Goal: Information Seeking & Learning: Learn about a topic

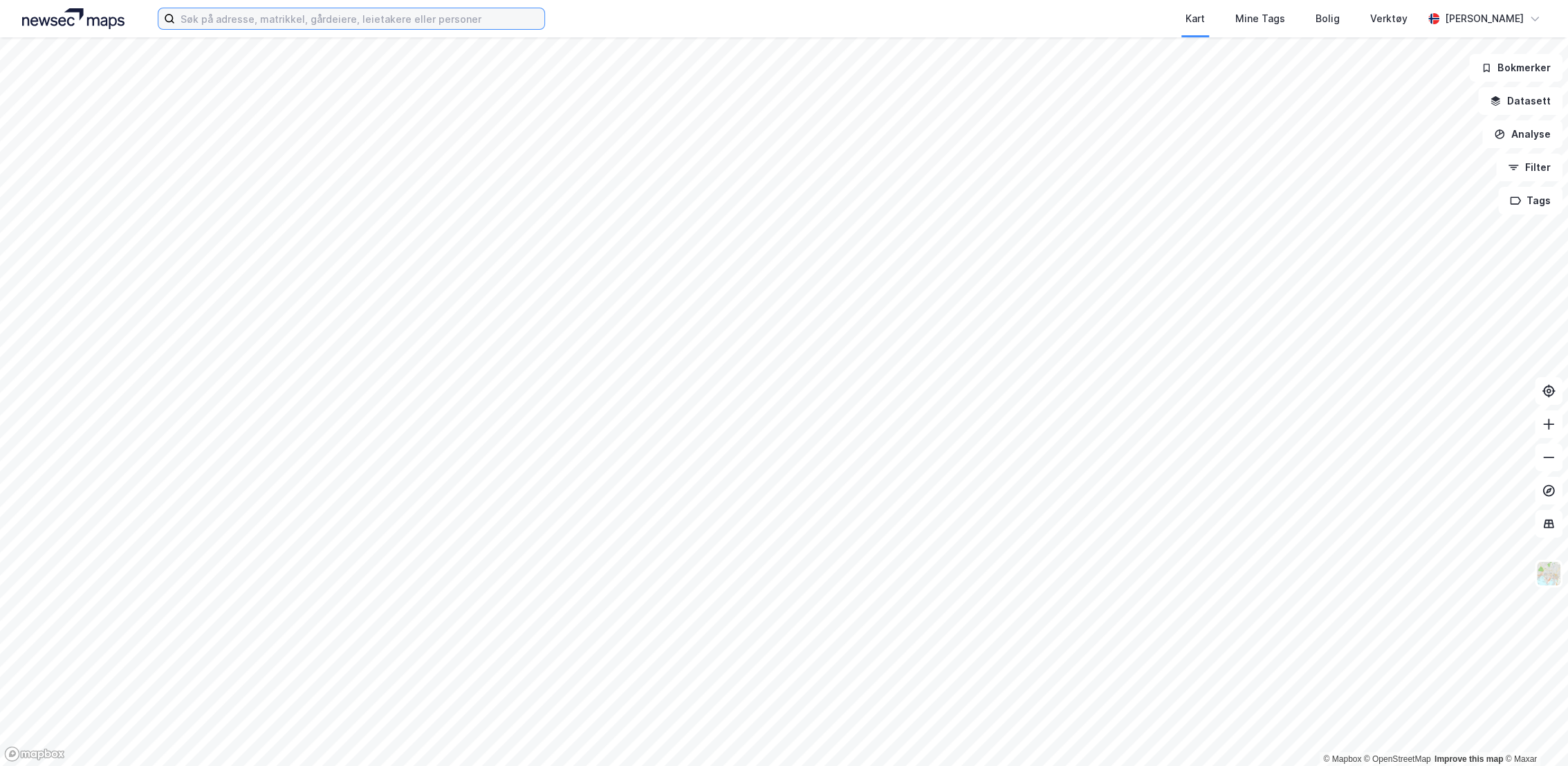
click at [373, 17] on input at bounding box center [359, 19] width 369 height 21
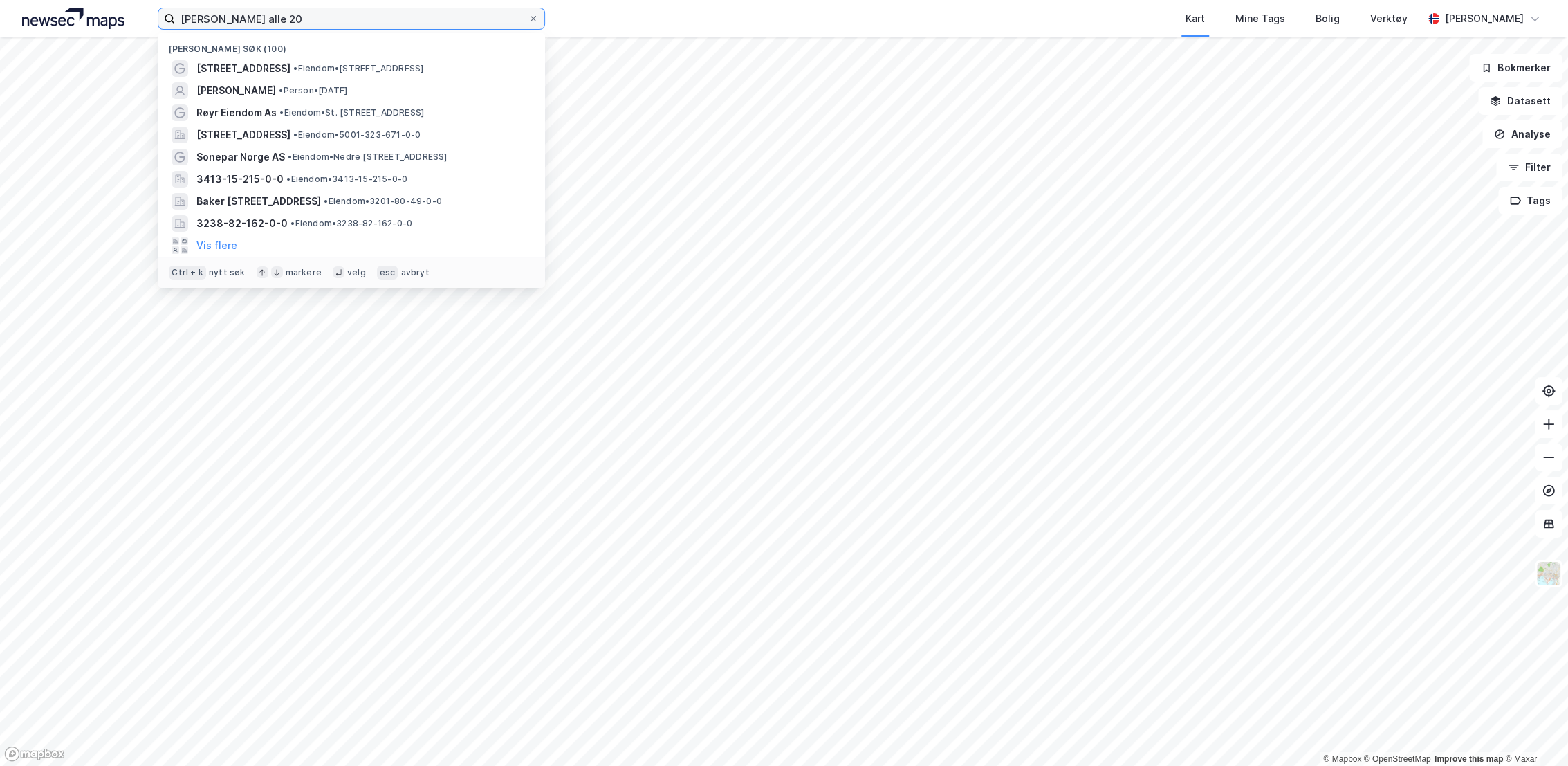
type input "[PERSON_NAME] alle 20"
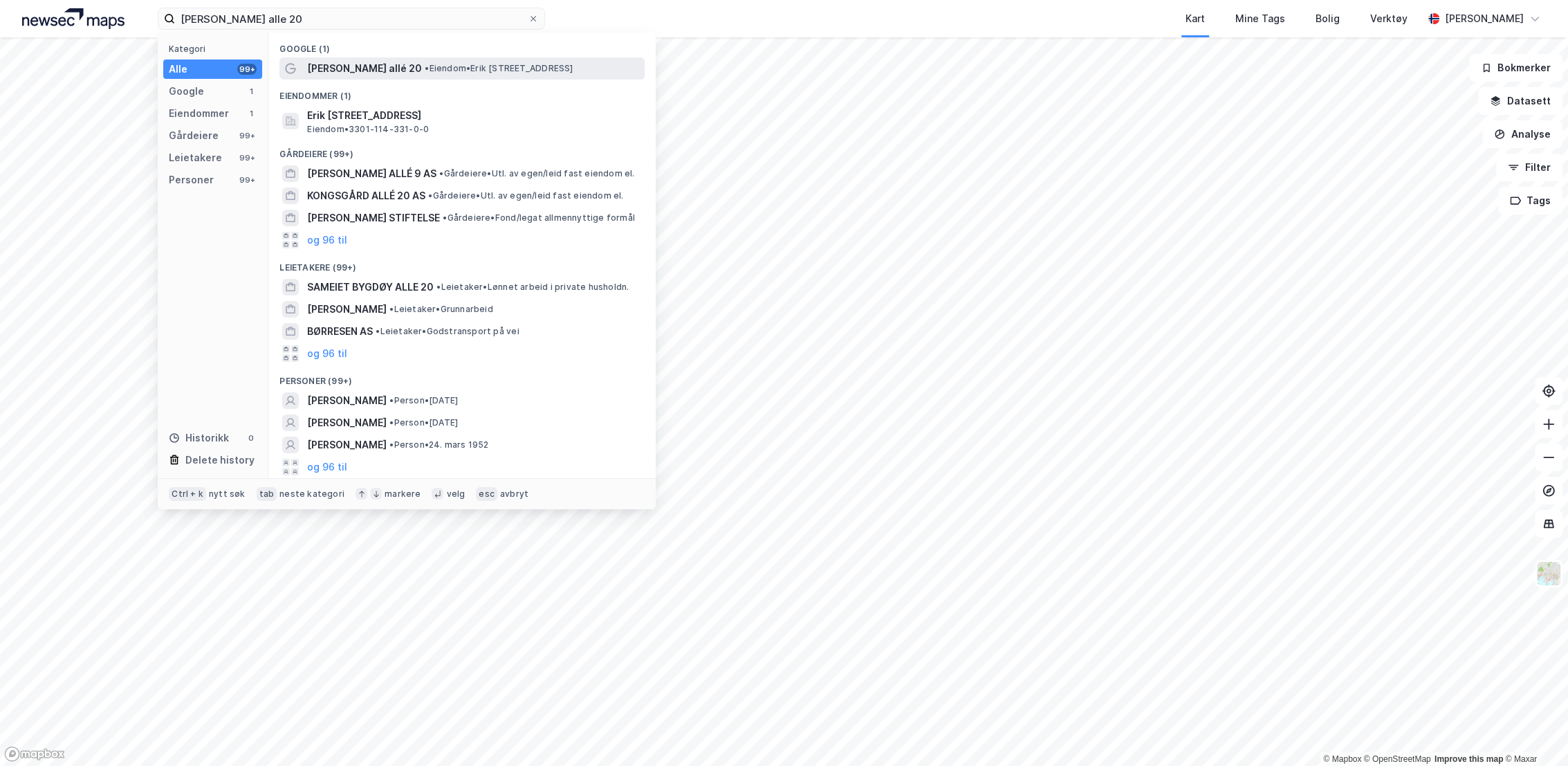
click at [396, 72] on span "[PERSON_NAME] allé 20" at bounding box center [364, 68] width 115 height 16
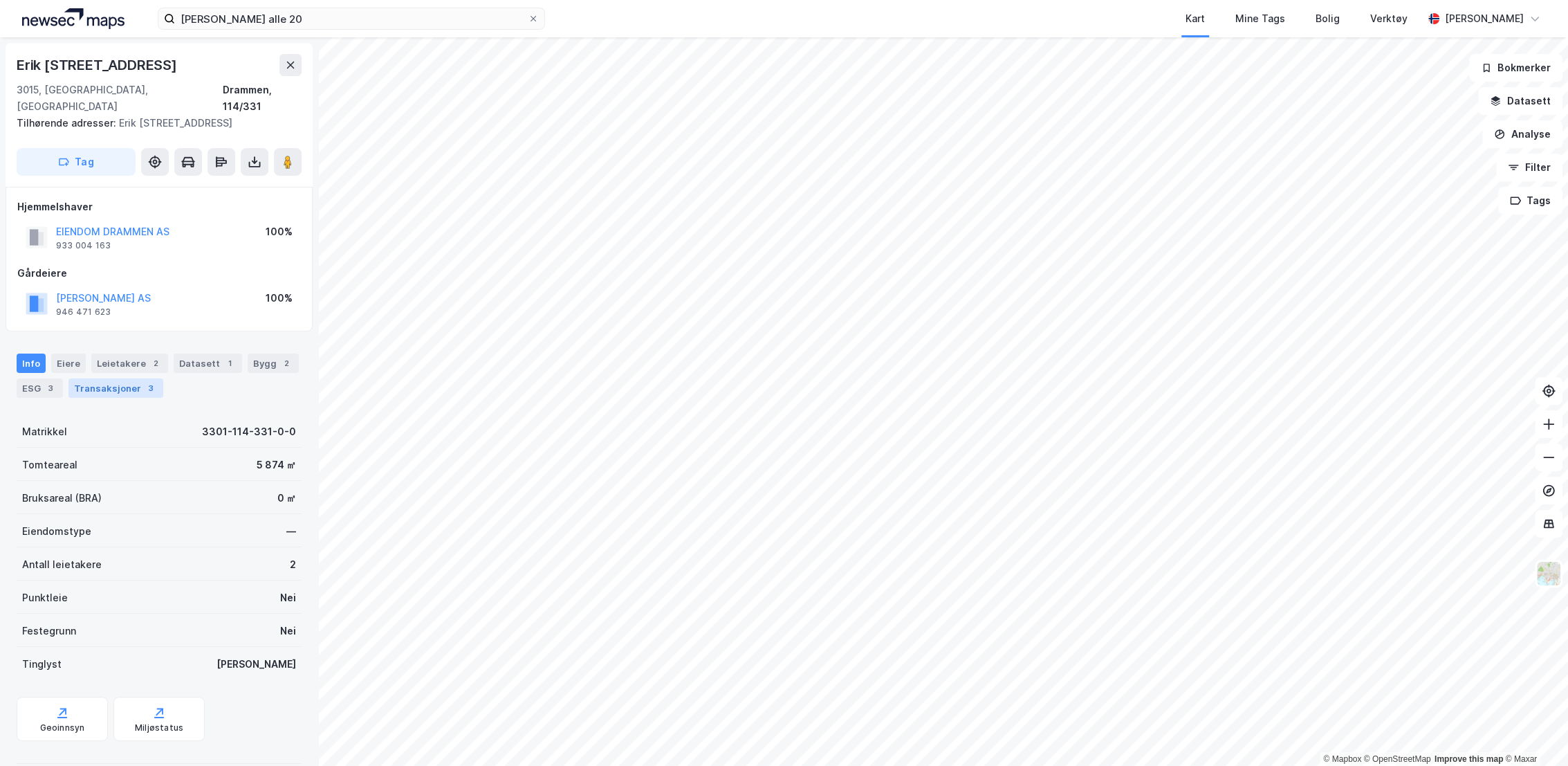
click at [111, 379] on div "Transaksjoner 3" at bounding box center [116, 389] width 95 height 19
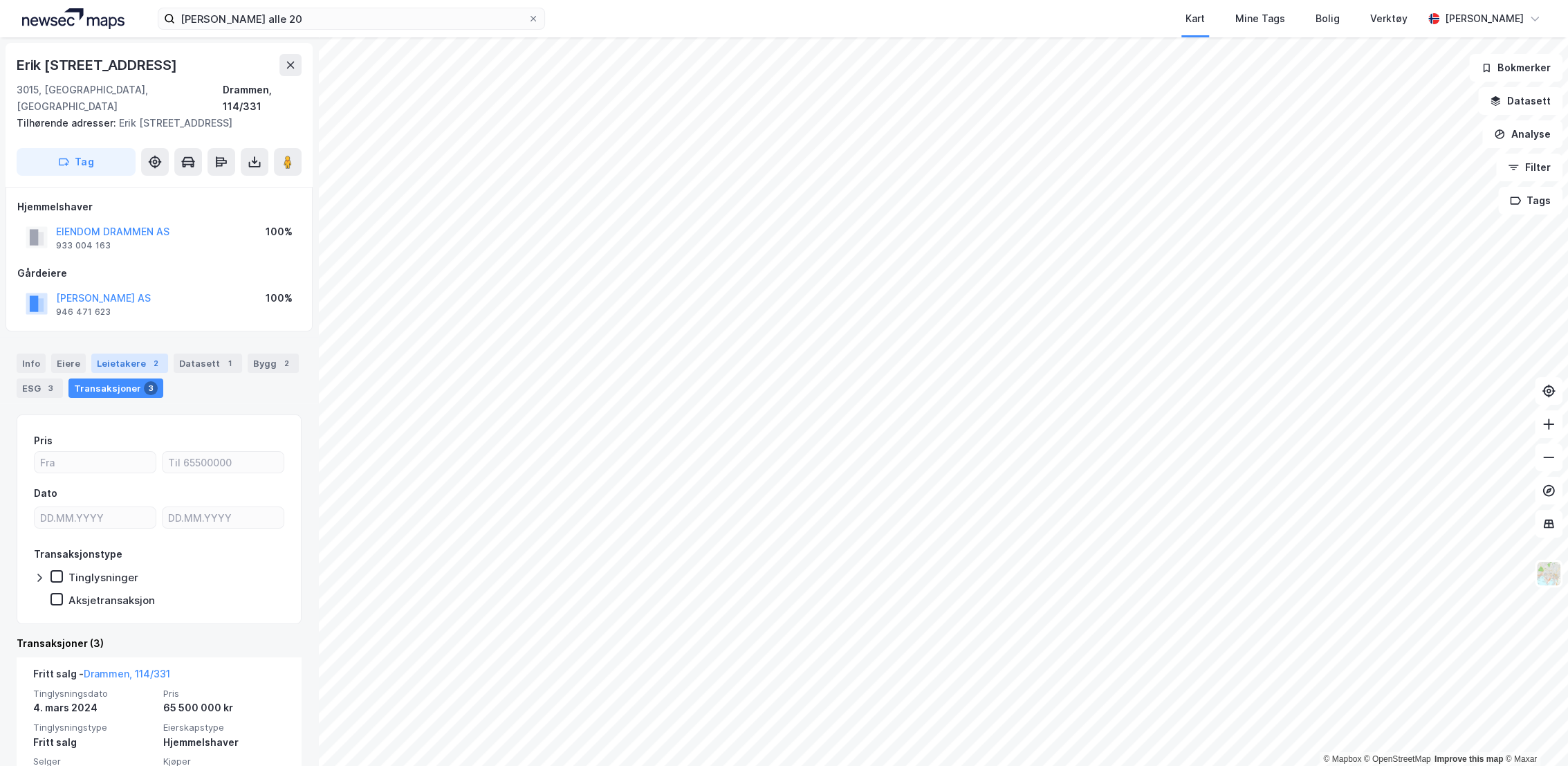
click at [149, 357] on div "2" at bounding box center [155, 363] width 14 height 14
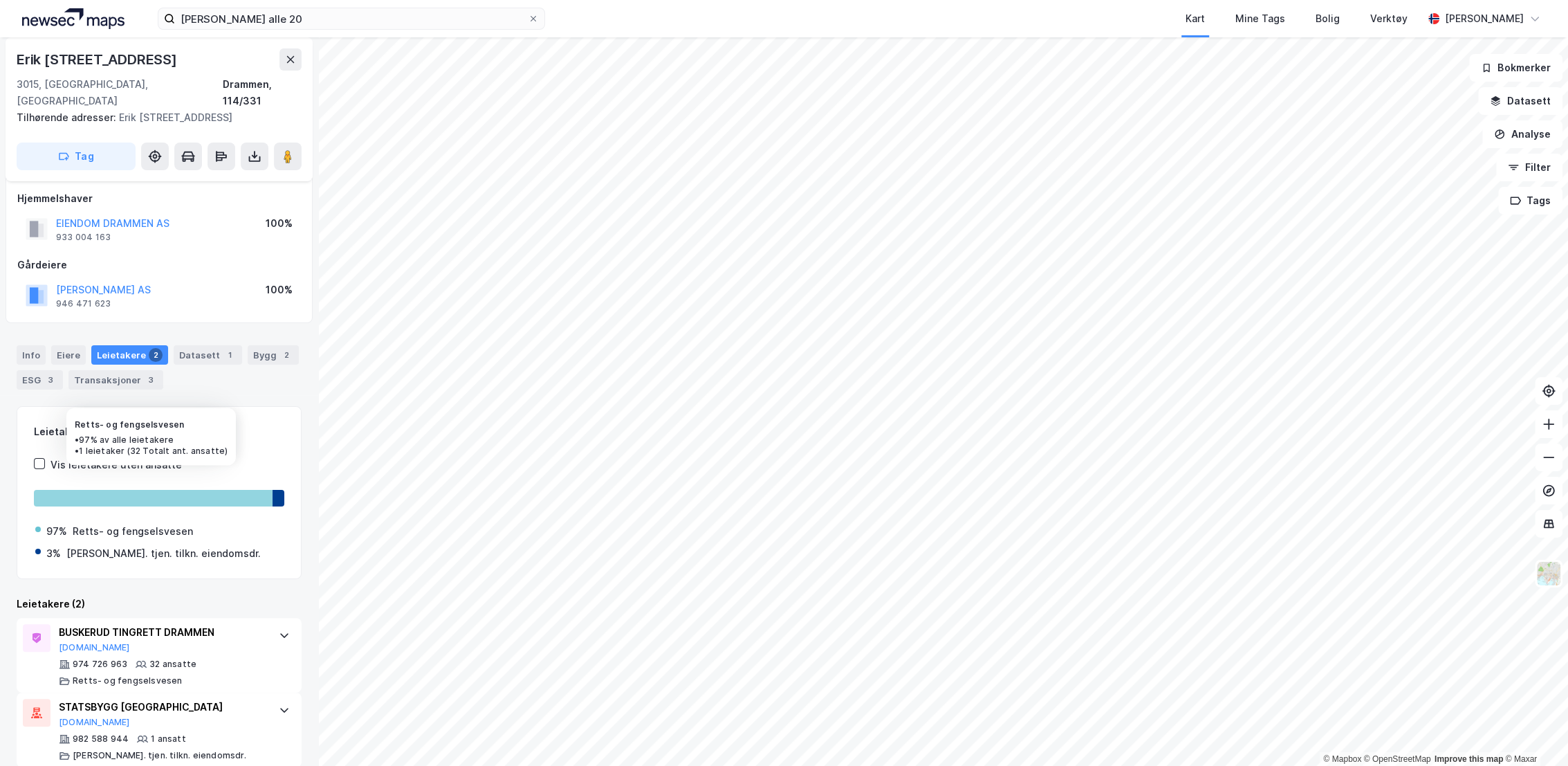
scroll to position [10, 0]
click at [266, 344] on div "Bygg 2" at bounding box center [273, 354] width 51 height 19
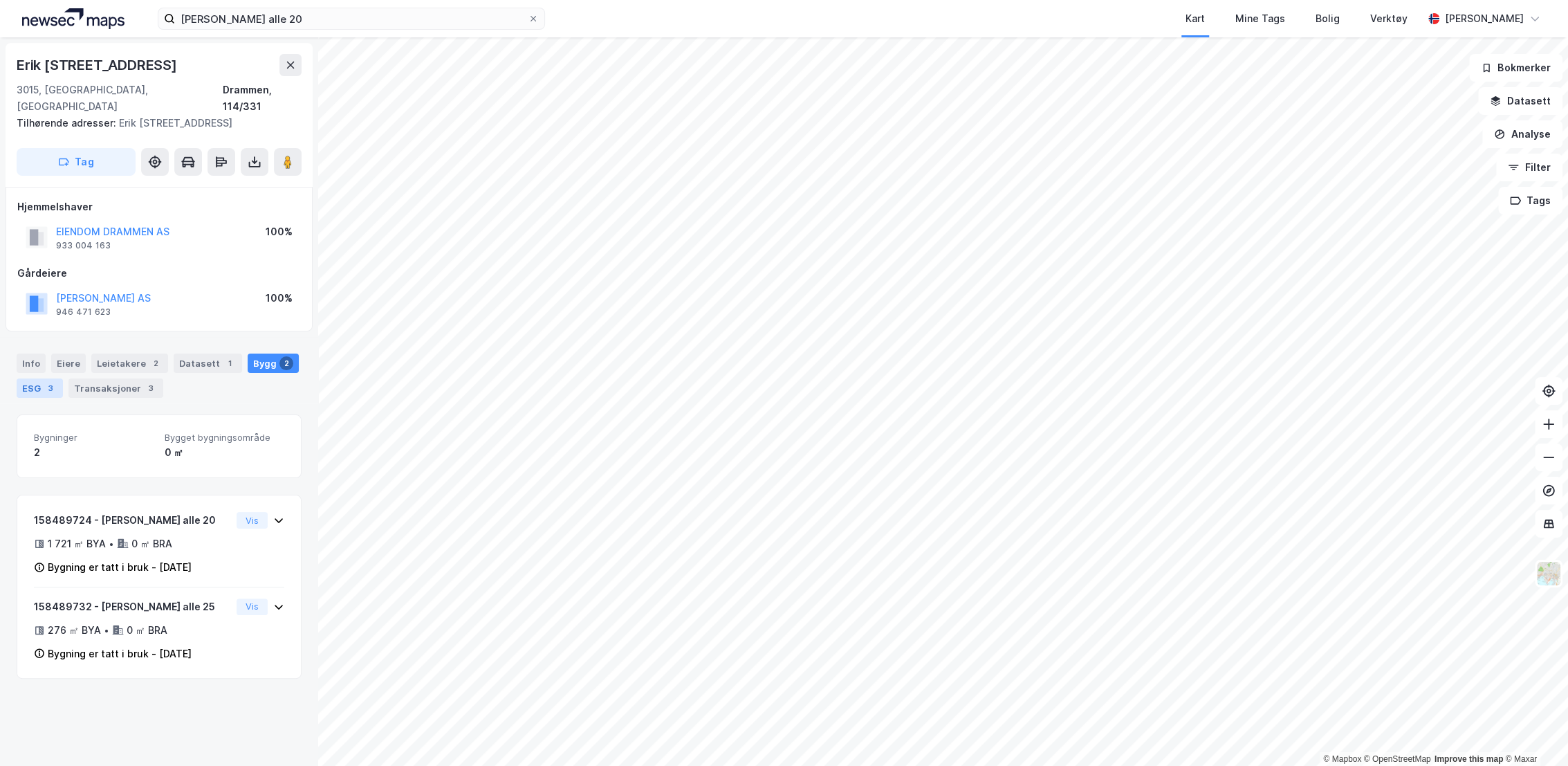
click at [41, 379] on div "ESG 3" at bounding box center [39, 389] width 47 height 19
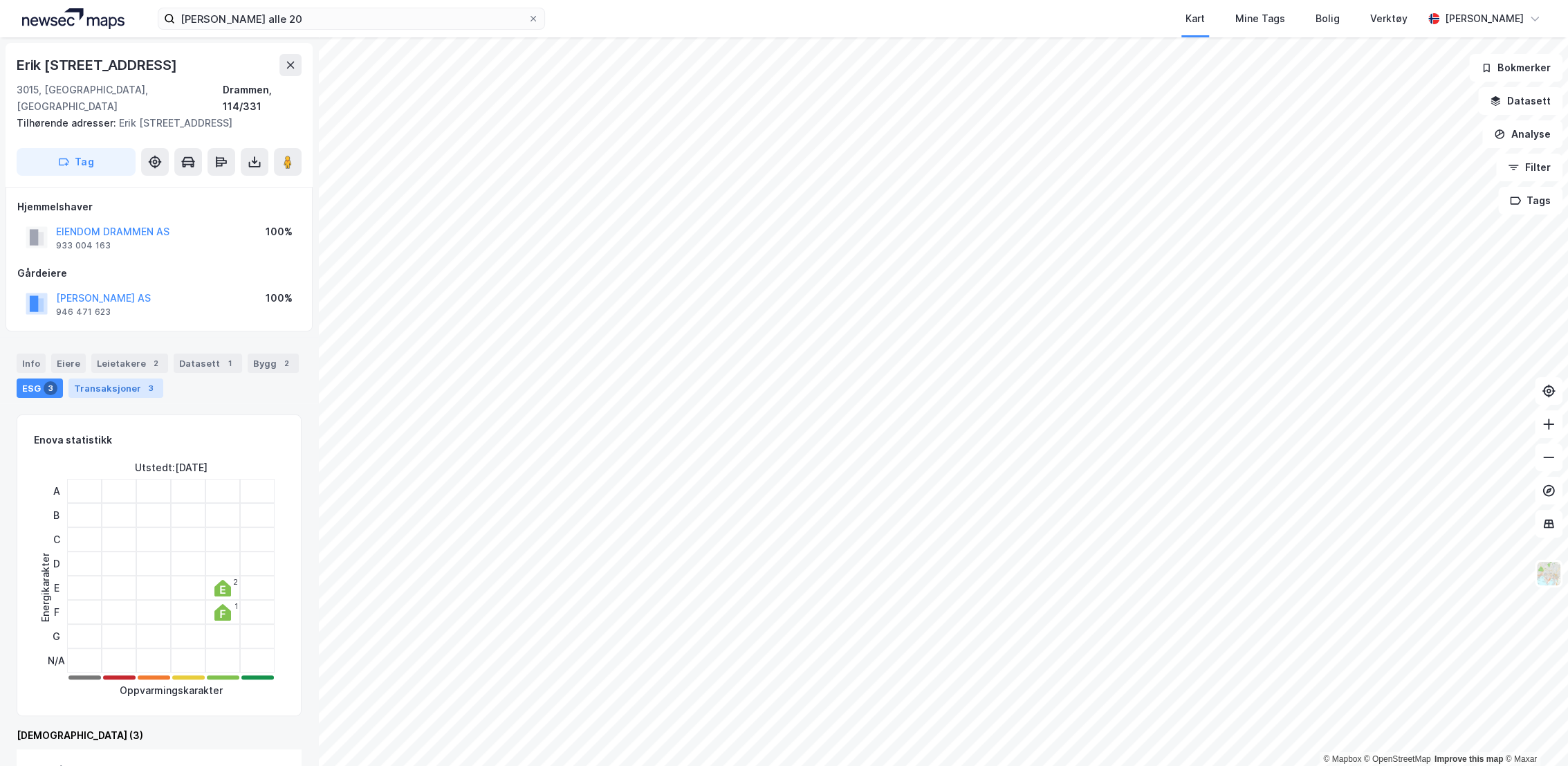
click at [136, 379] on div "Transaksjoner 3" at bounding box center [116, 389] width 95 height 19
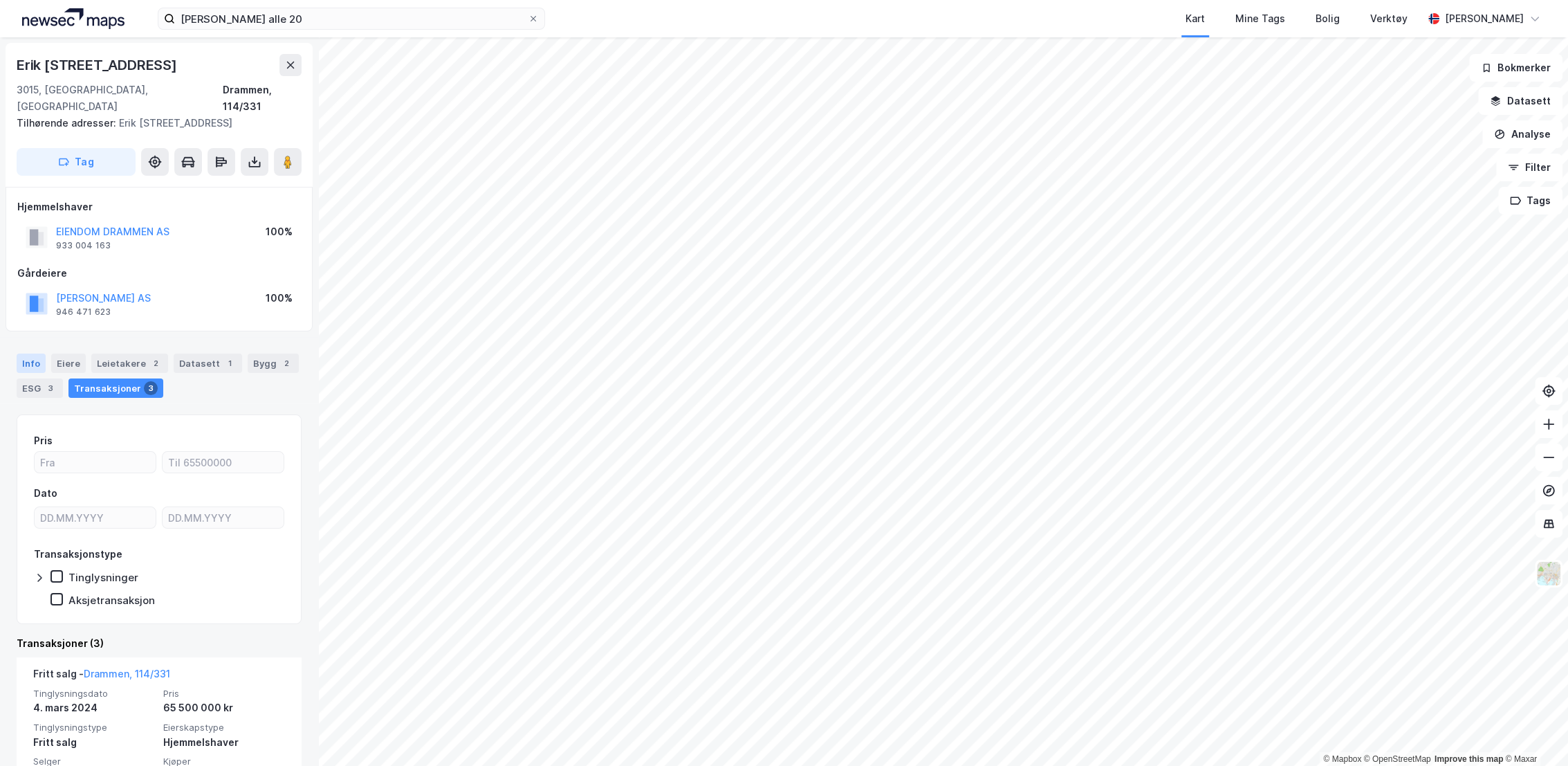
click at [33, 354] on div "Info" at bounding box center [30, 363] width 29 height 19
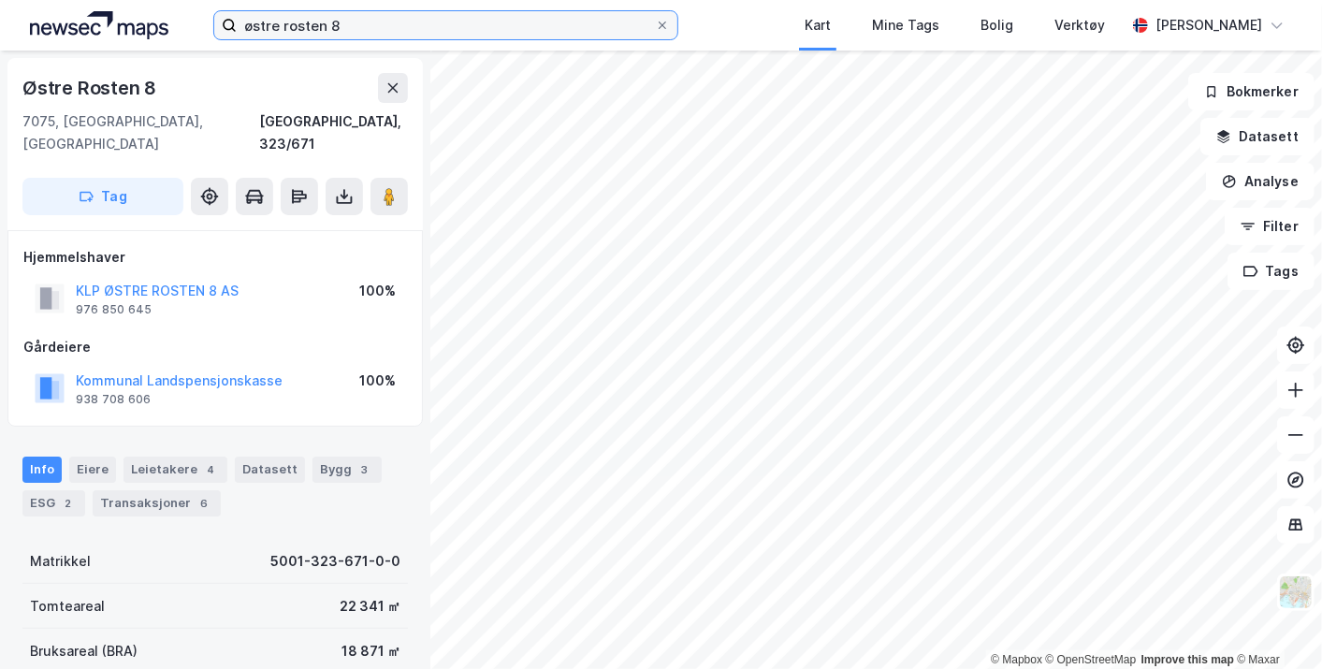
click at [309, 11] on input "østre rosten 8" at bounding box center [445, 25] width 417 height 28
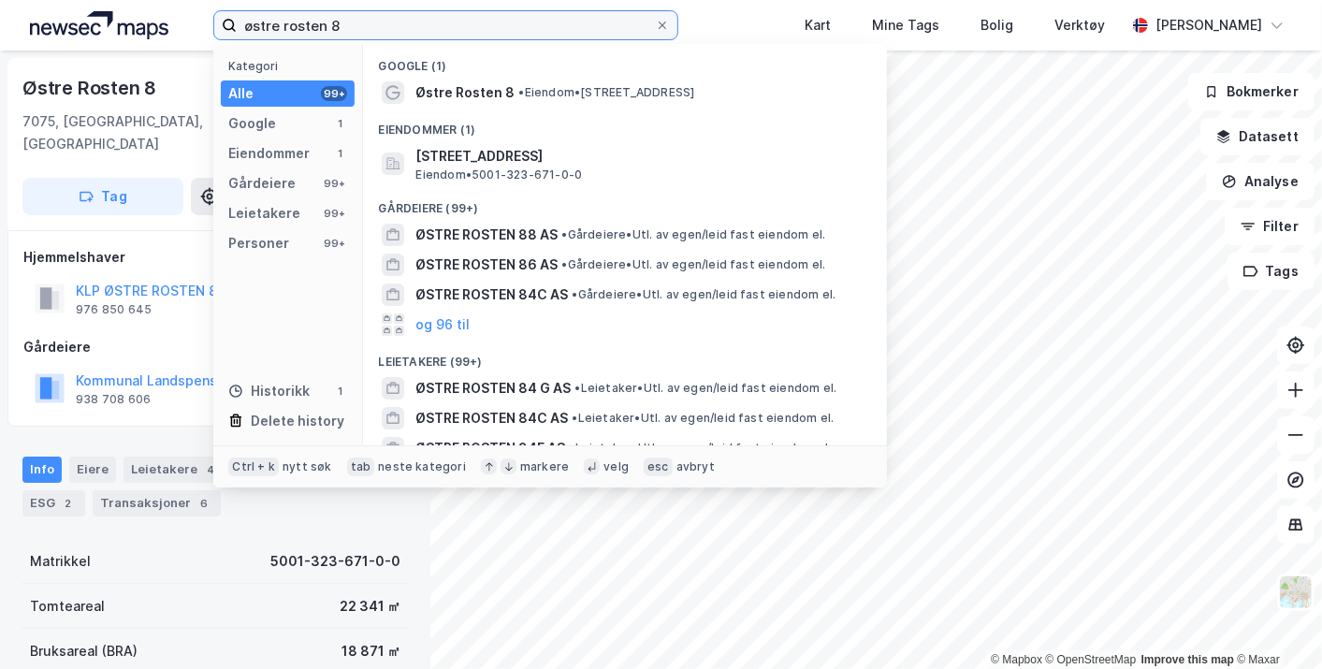
click at [304, 16] on input "østre rosten 8" at bounding box center [445, 25] width 417 height 28
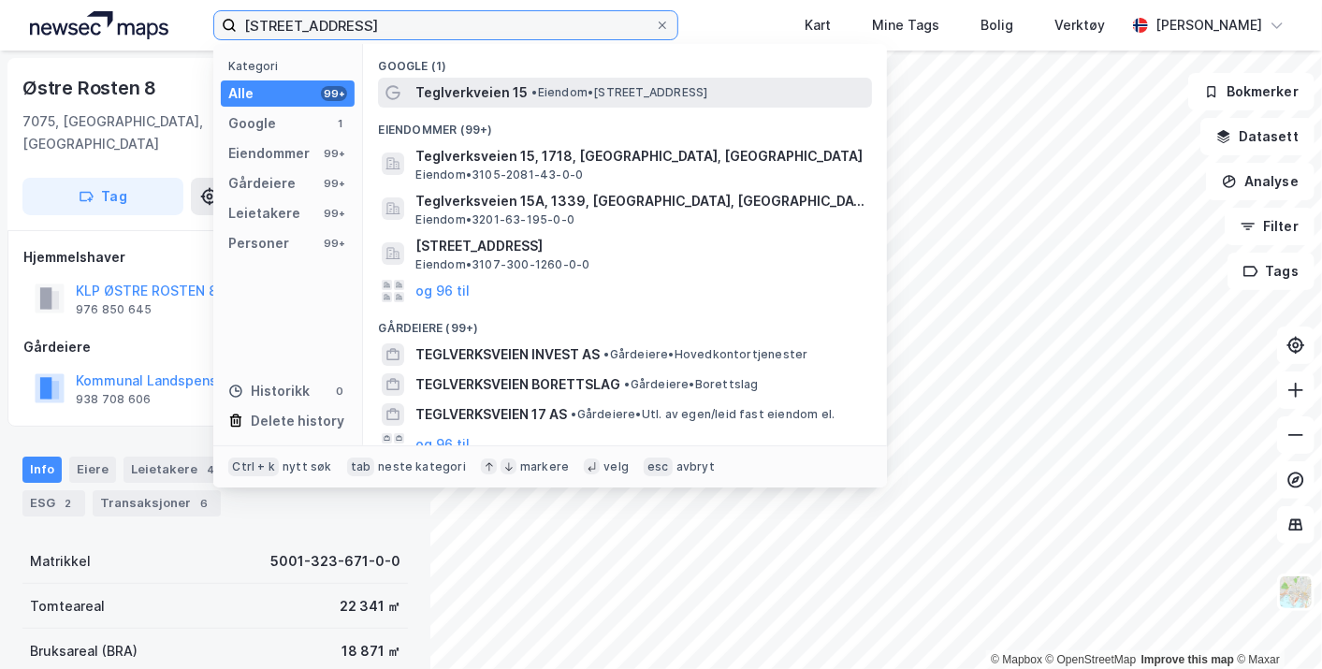
type input "[STREET_ADDRESS]"
click at [551, 92] on span "• Eiendom • [STREET_ADDRESS]" at bounding box center [619, 92] width 176 height 15
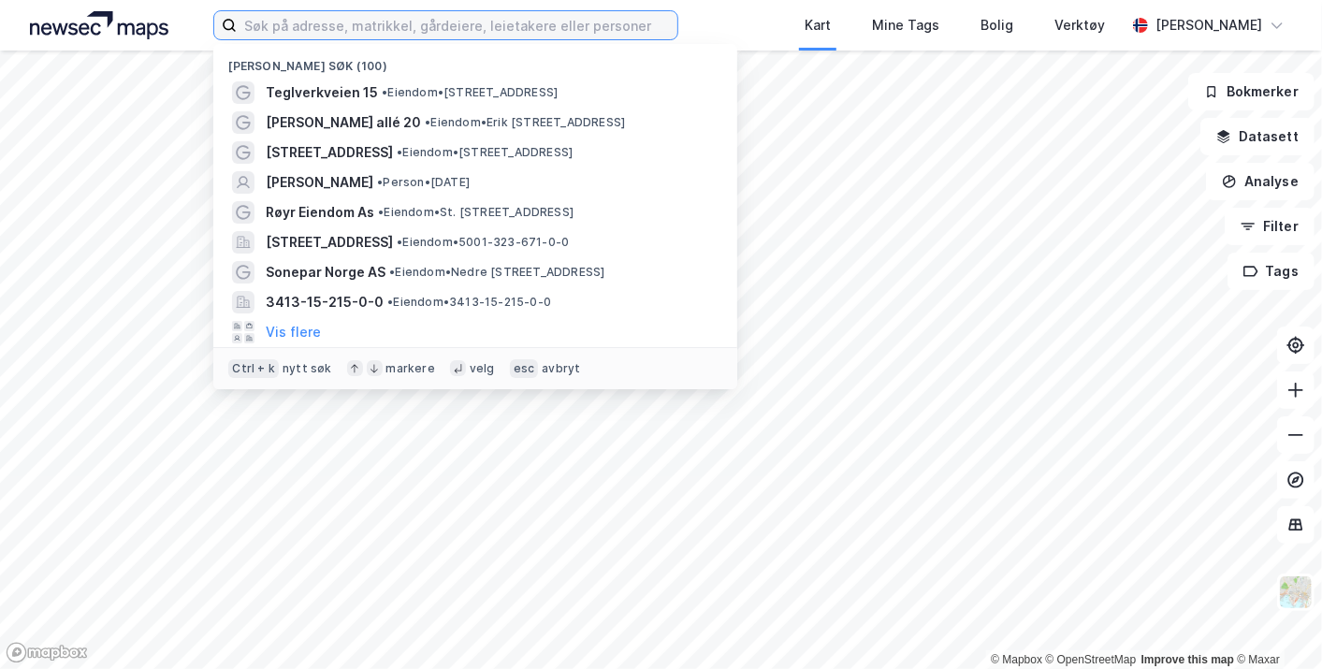
click at [402, 15] on input at bounding box center [457, 25] width 440 height 28
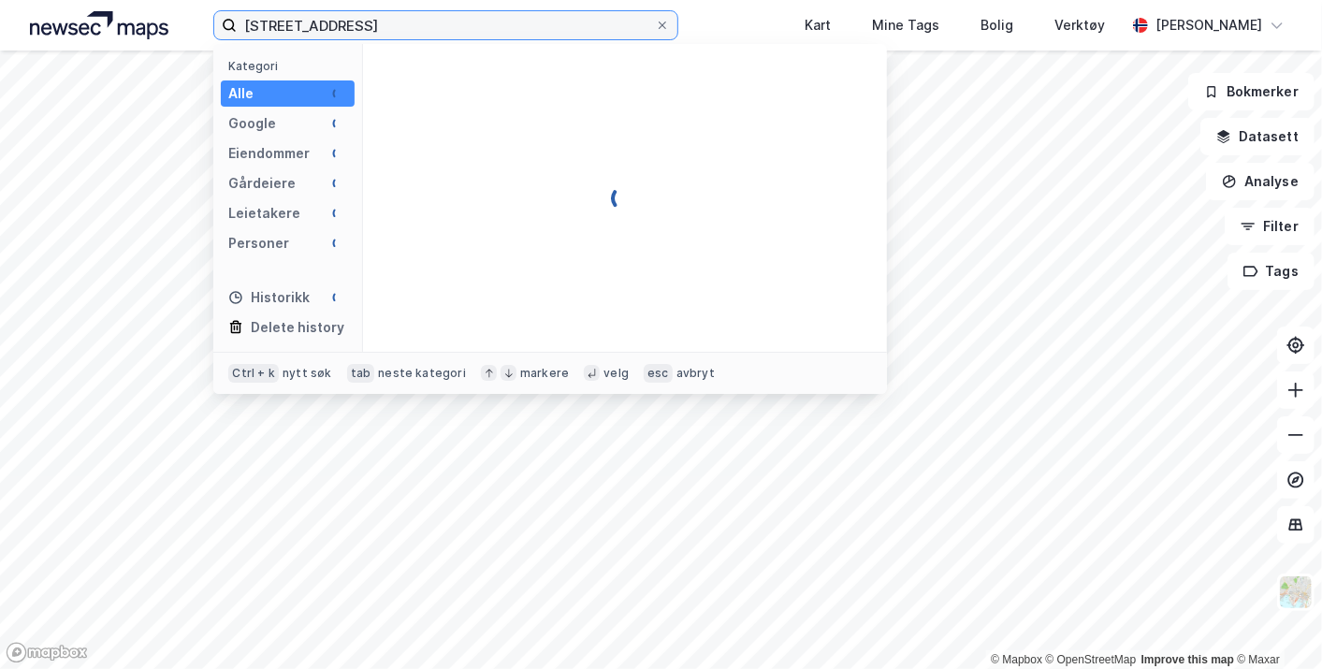
type input "[STREET_ADDRESS]"
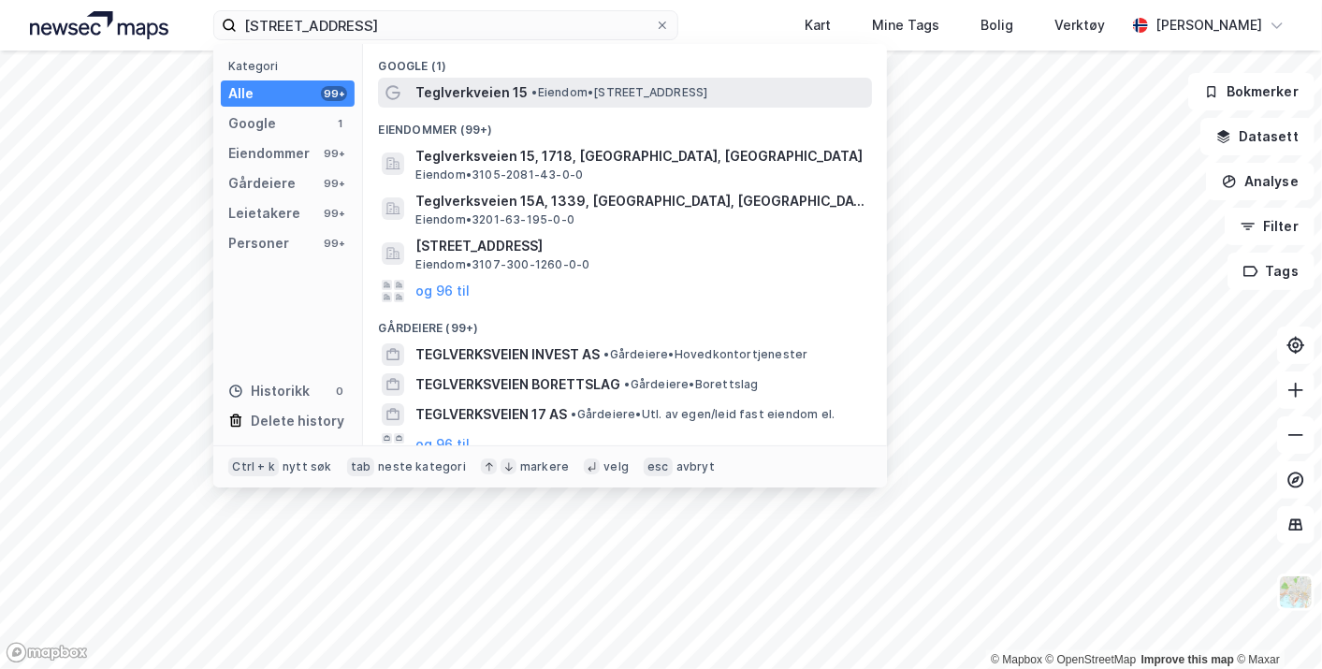
click at [560, 95] on span "• Eiendom • [STREET_ADDRESS]" at bounding box center [619, 92] width 176 height 15
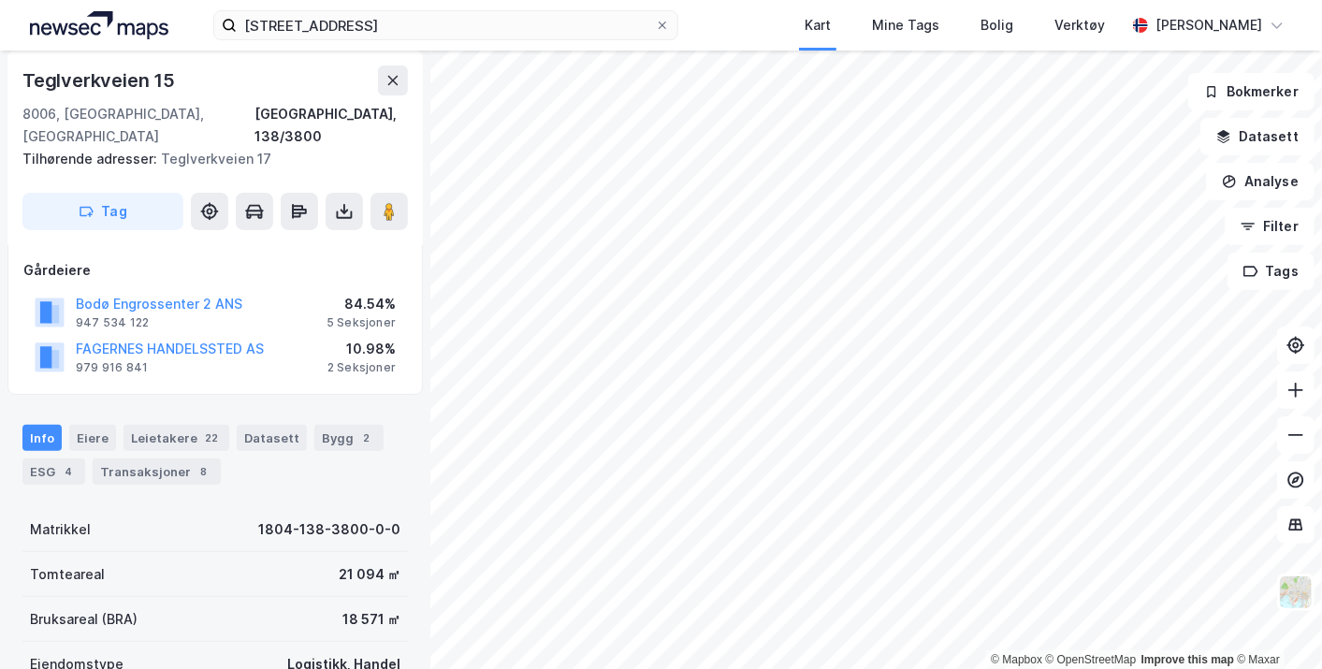
scroll to position [208, 0]
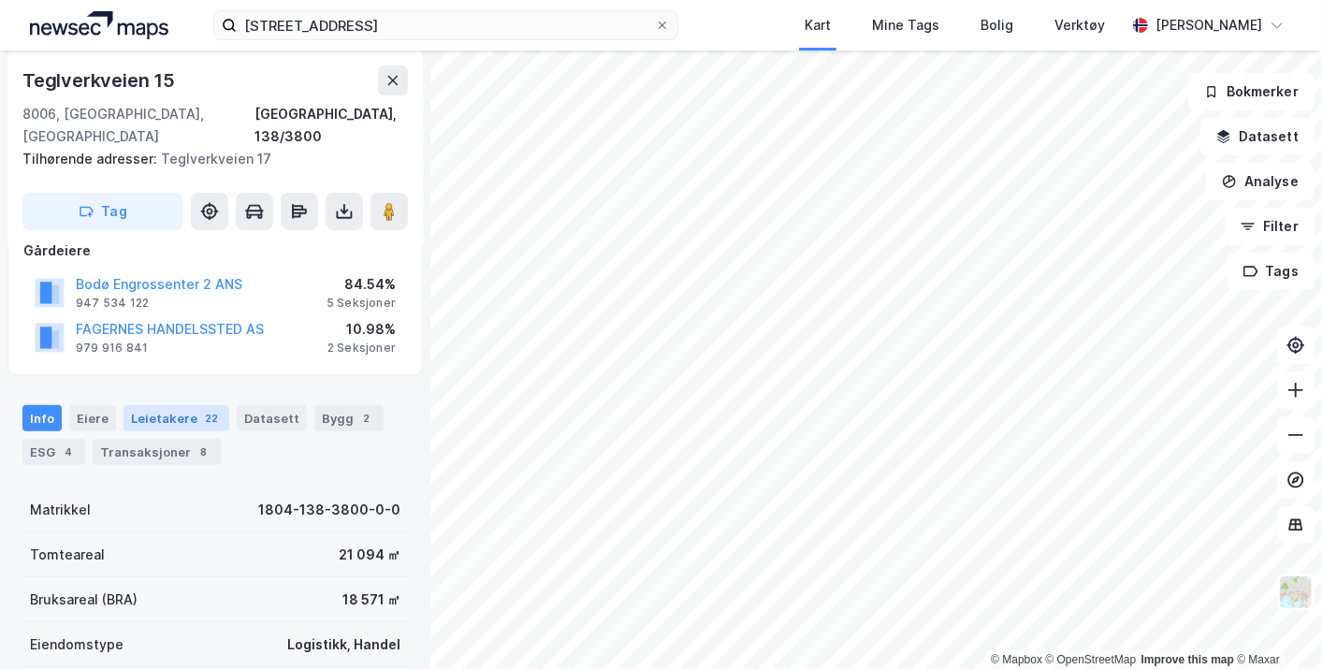
click at [201, 409] on div "22" at bounding box center [211, 418] width 21 height 19
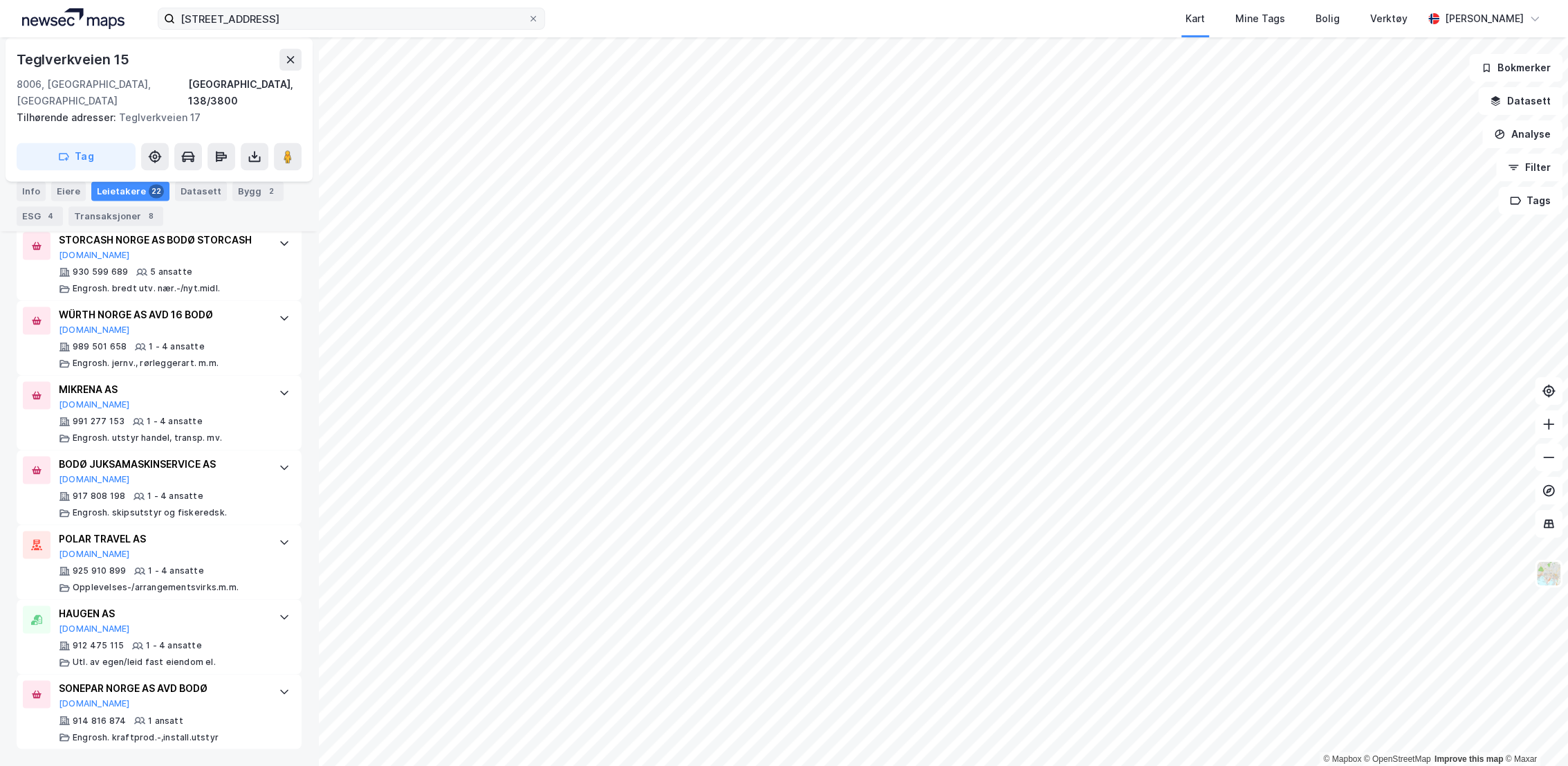
scroll to position [1644, 0]
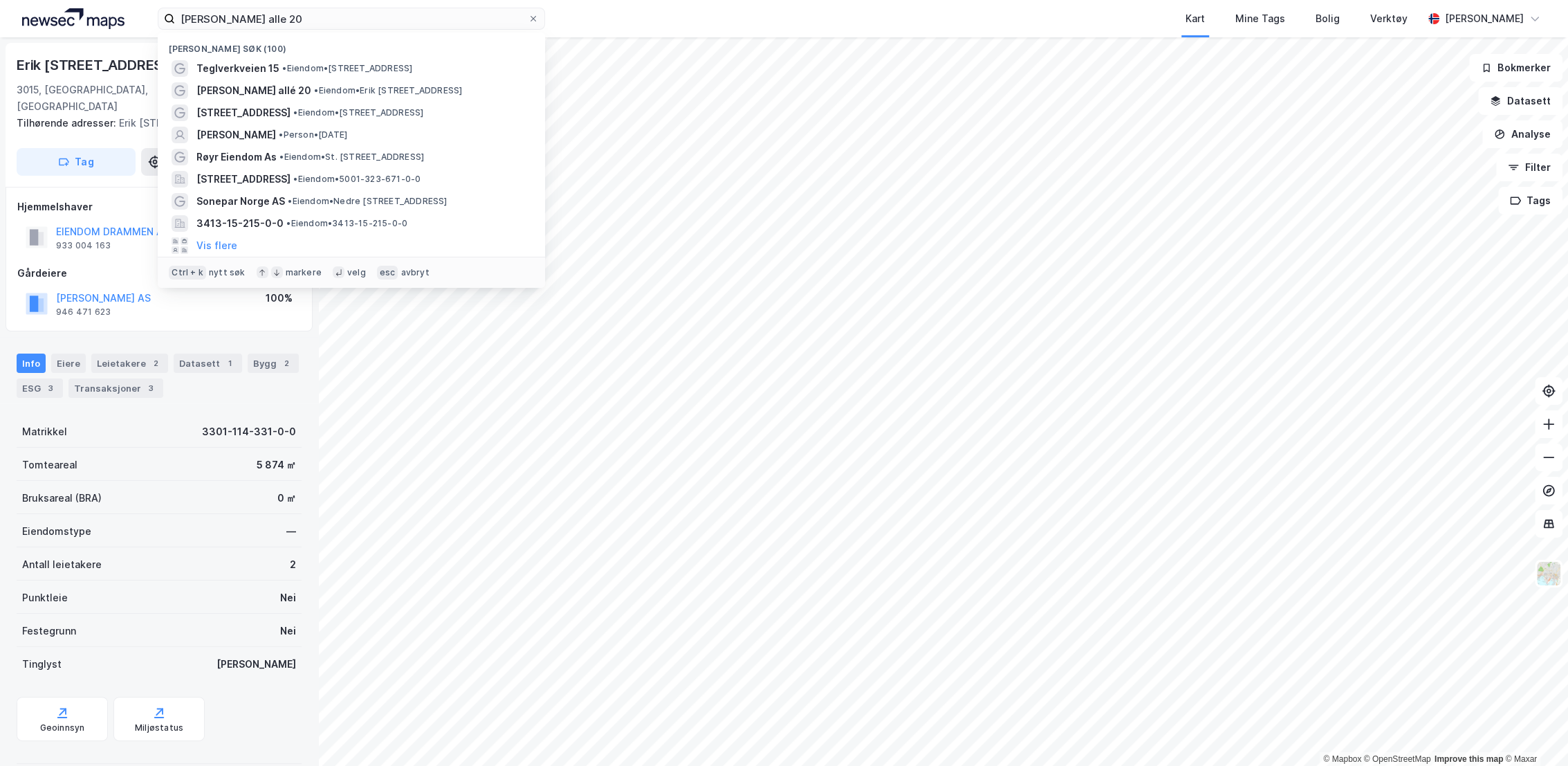
click at [323, 27] on input "Erik børresens alle 20" at bounding box center [351, 19] width 353 height 21
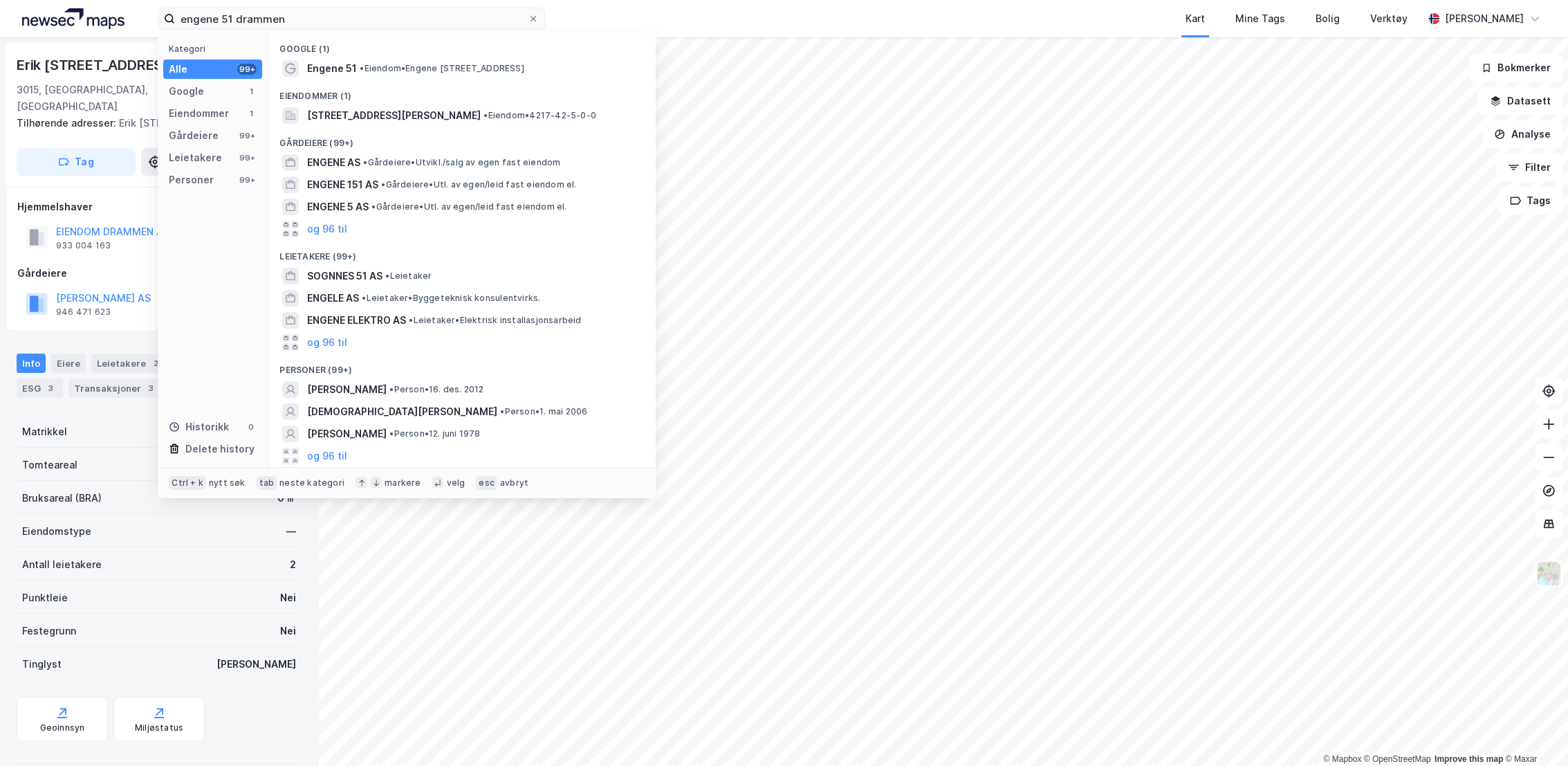
type input "engene 51 drammen"
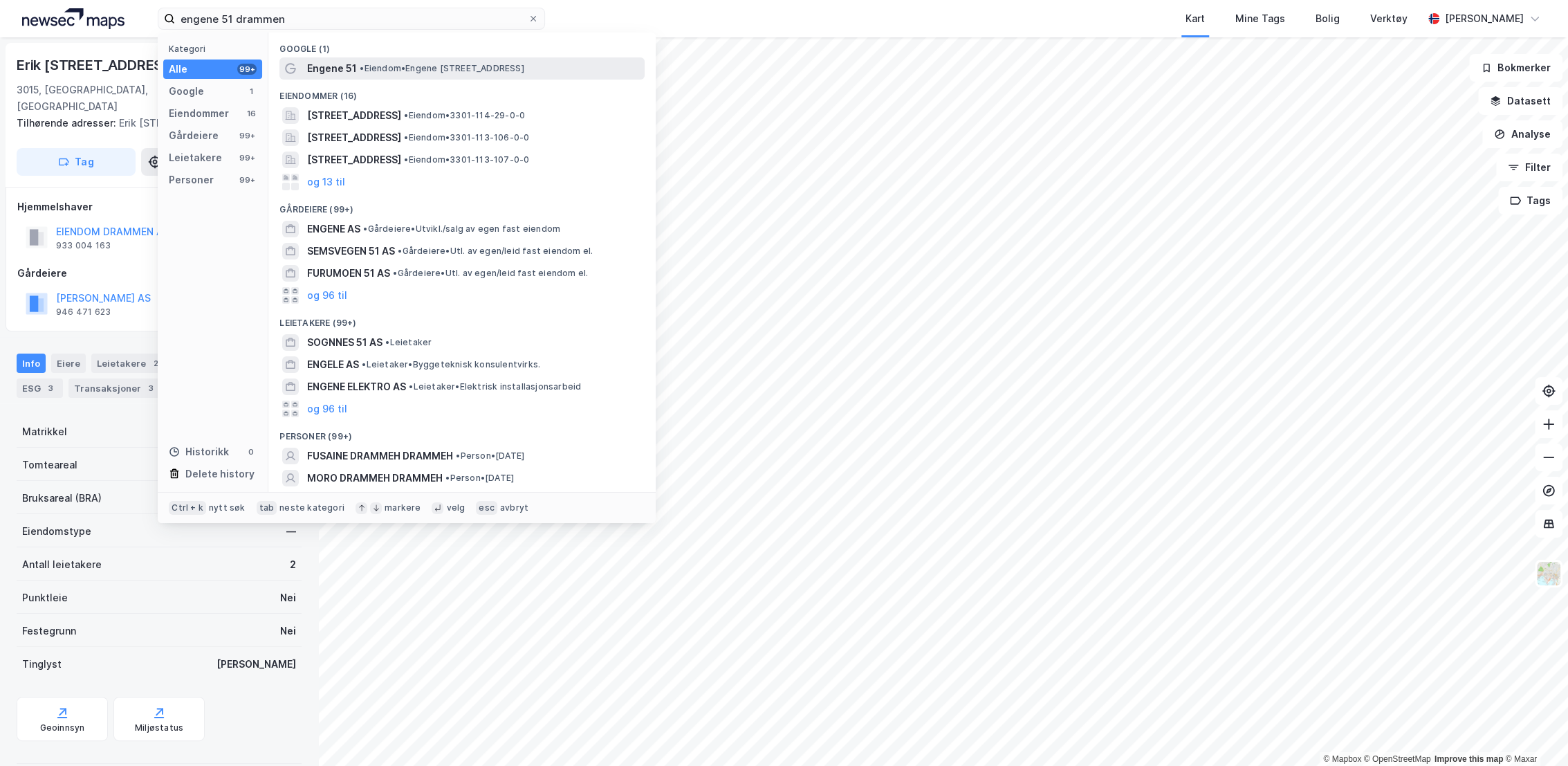
click at [362, 66] on span "•" at bounding box center [362, 68] width 4 height 10
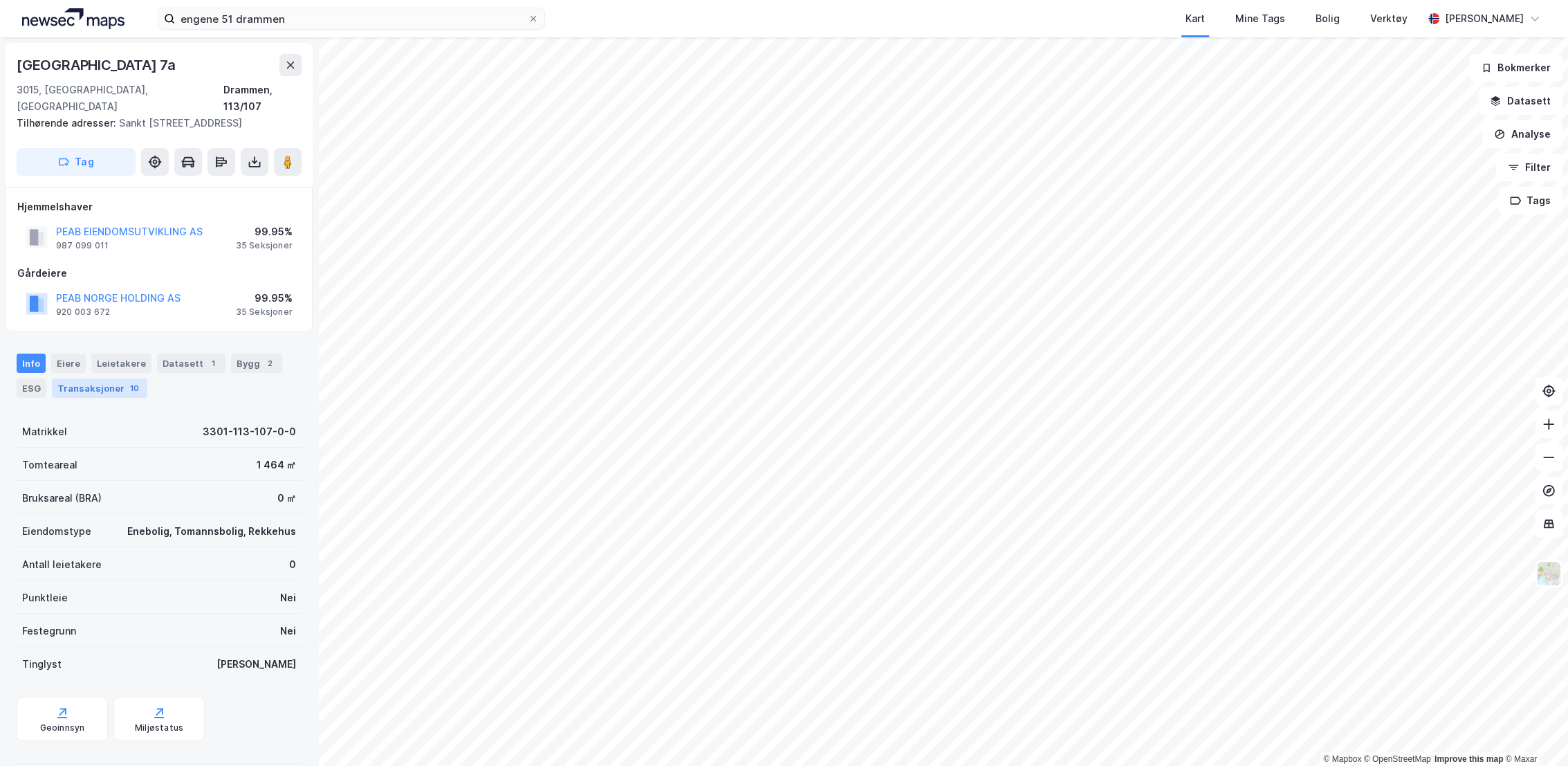
click at [109, 387] on div "Transaksjoner 10" at bounding box center [99, 389] width 95 height 19
